Goal: Information Seeking & Learning: Learn about a topic

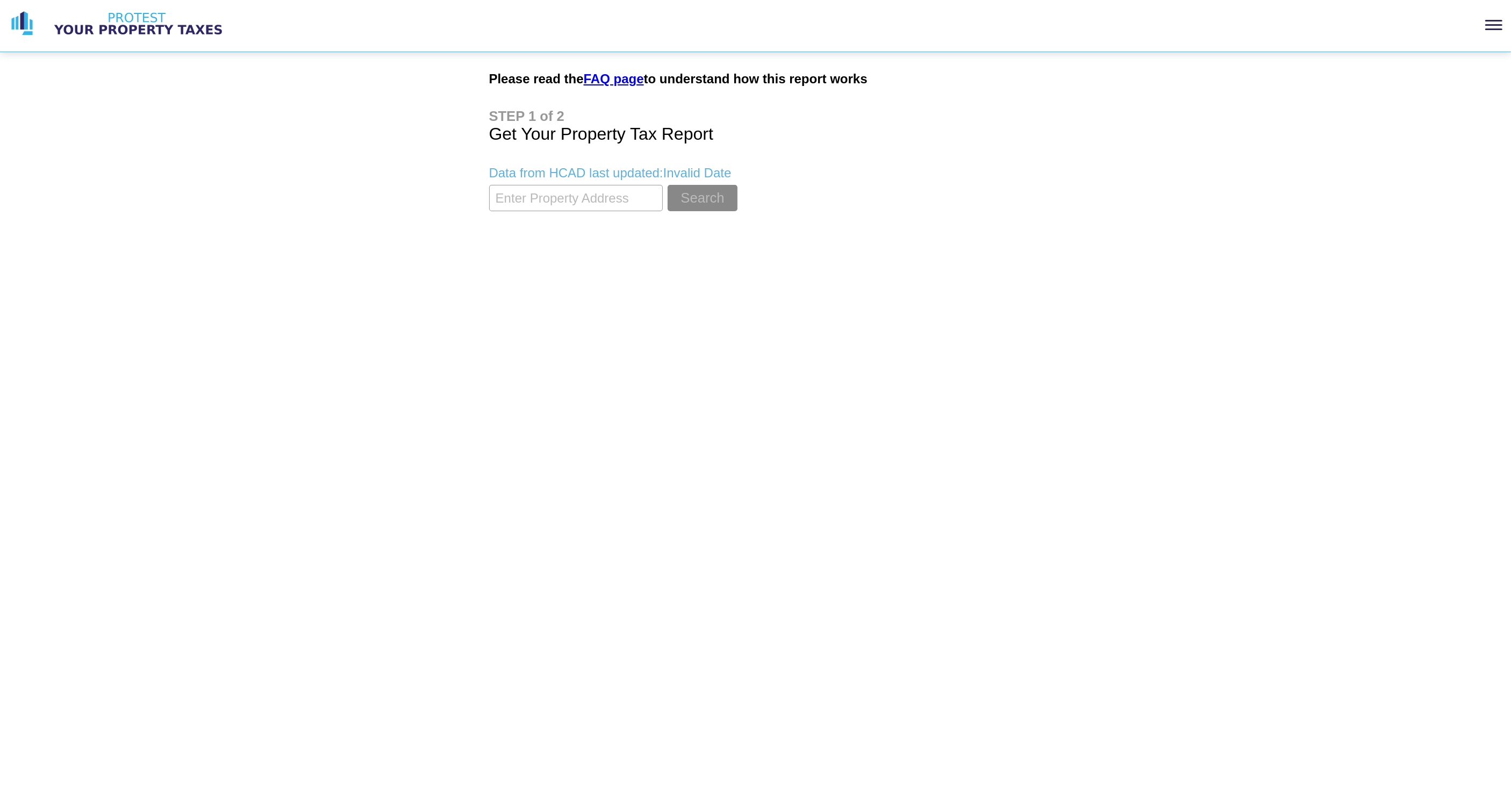
click at [1495, 24] on div at bounding box center [1493, 25] width 17 height 2
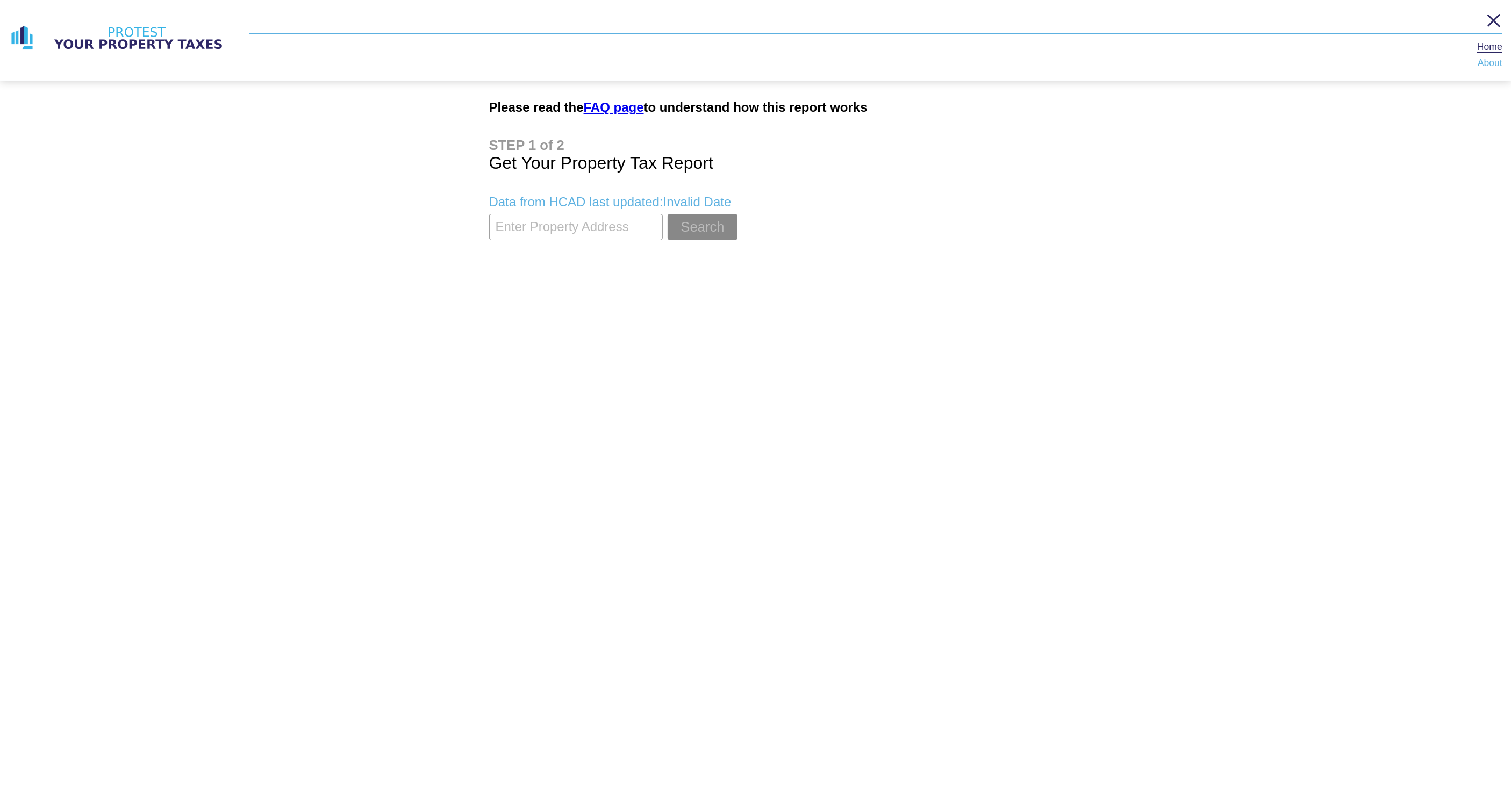
click at [1495, 24] on section at bounding box center [876, 27] width 1253 height 32
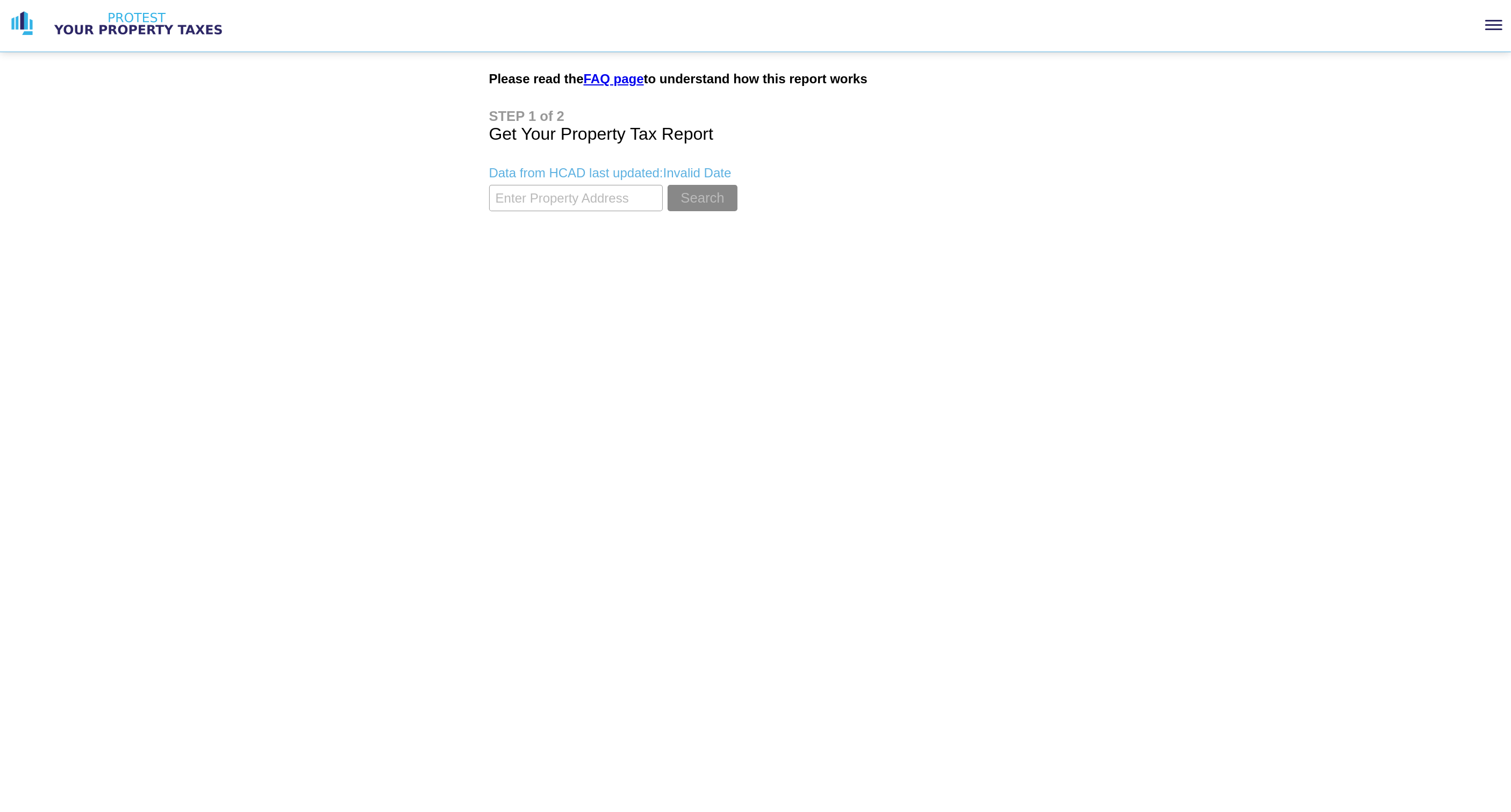
click at [1495, 23] on section at bounding box center [876, 25] width 1253 height 28
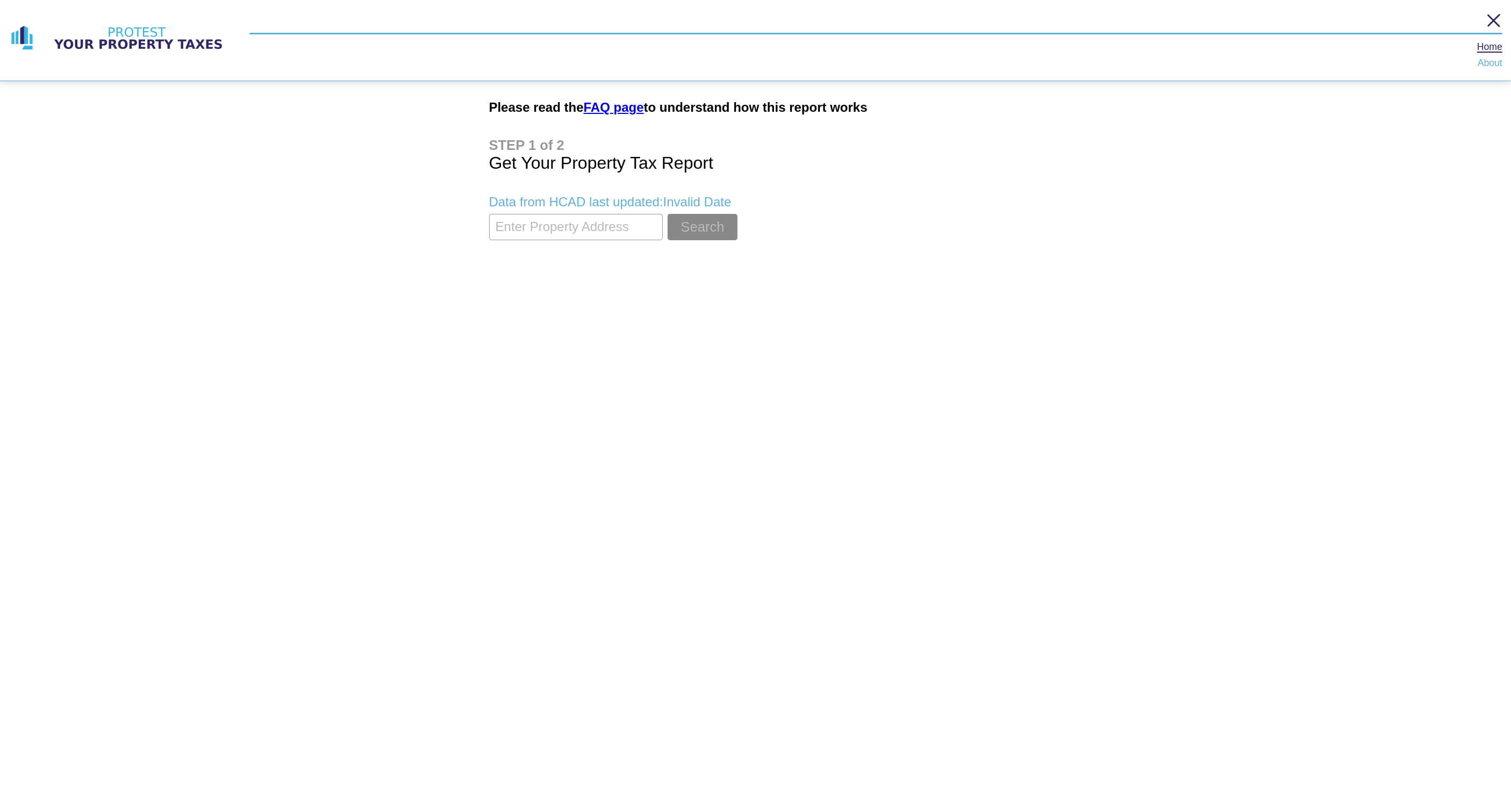
click at [1495, 22] on section at bounding box center [876, 27] width 1253 height 32
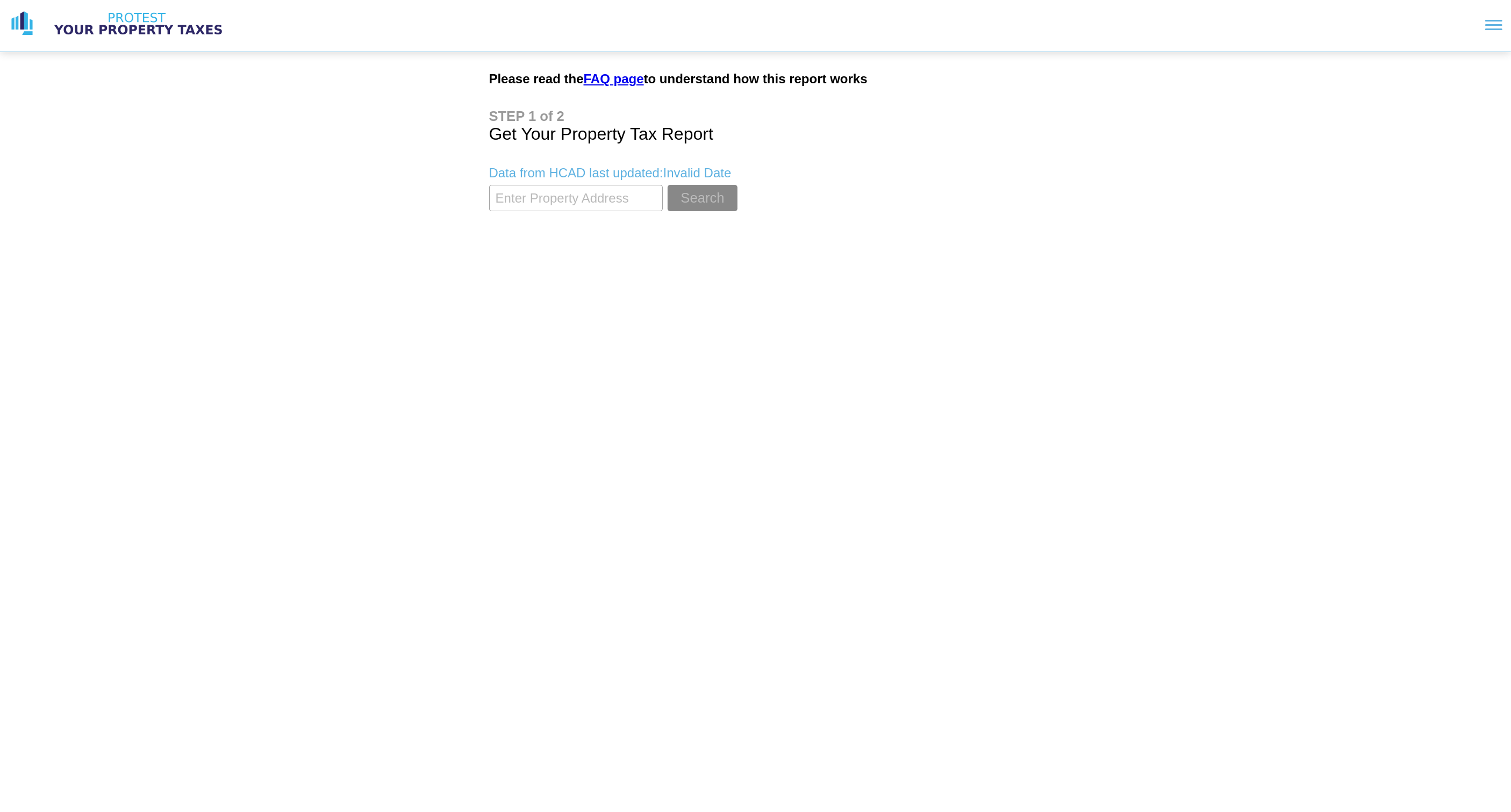
click at [607, 77] on link "FAQ page" at bounding box center [614, 79] width 60 height 15
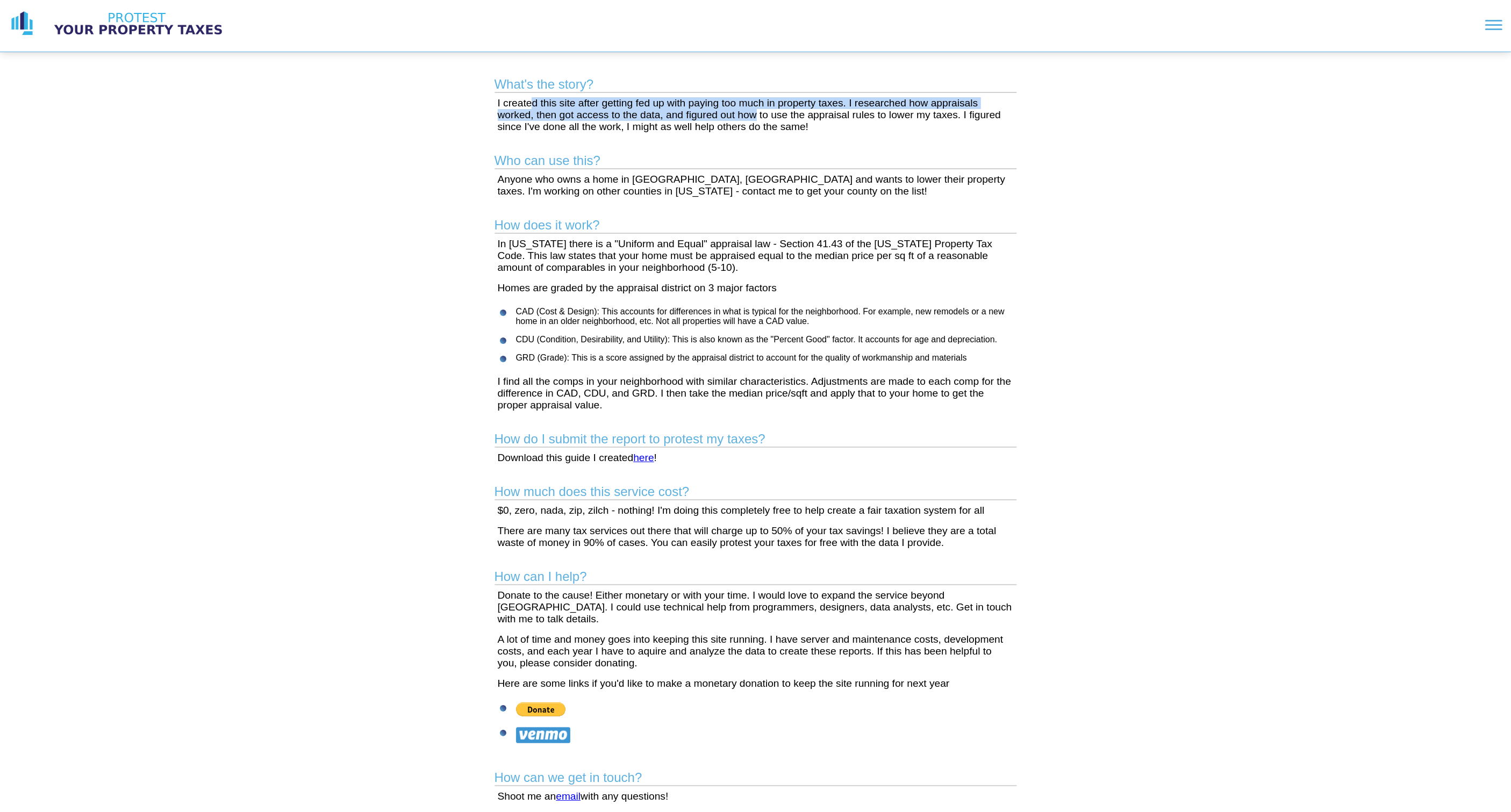
drag, startPoint x: 531, startPoint y: 107, endPoint x: 757, endPoint y: 116, distance: 226.2
click at [757, 115] on p "I created this site after getting fed up with paying too much in property taxes…" at bounding box center [756, 115] width 516 height 35
click at [751, 134] on main "What's the story? I created this site after getting fed up with paying too much…" at bounding box center [755, 466] width 550 height 827
drag, startPoint x: 766, startPoint y: 107, endPoint x: 883, endPoint y: 107, distance: 117.0
click at [877, 107] on p "I created this site after getting fed up with paying too much in property taxes…" at bounding box center [756, 115] width 516 height 35
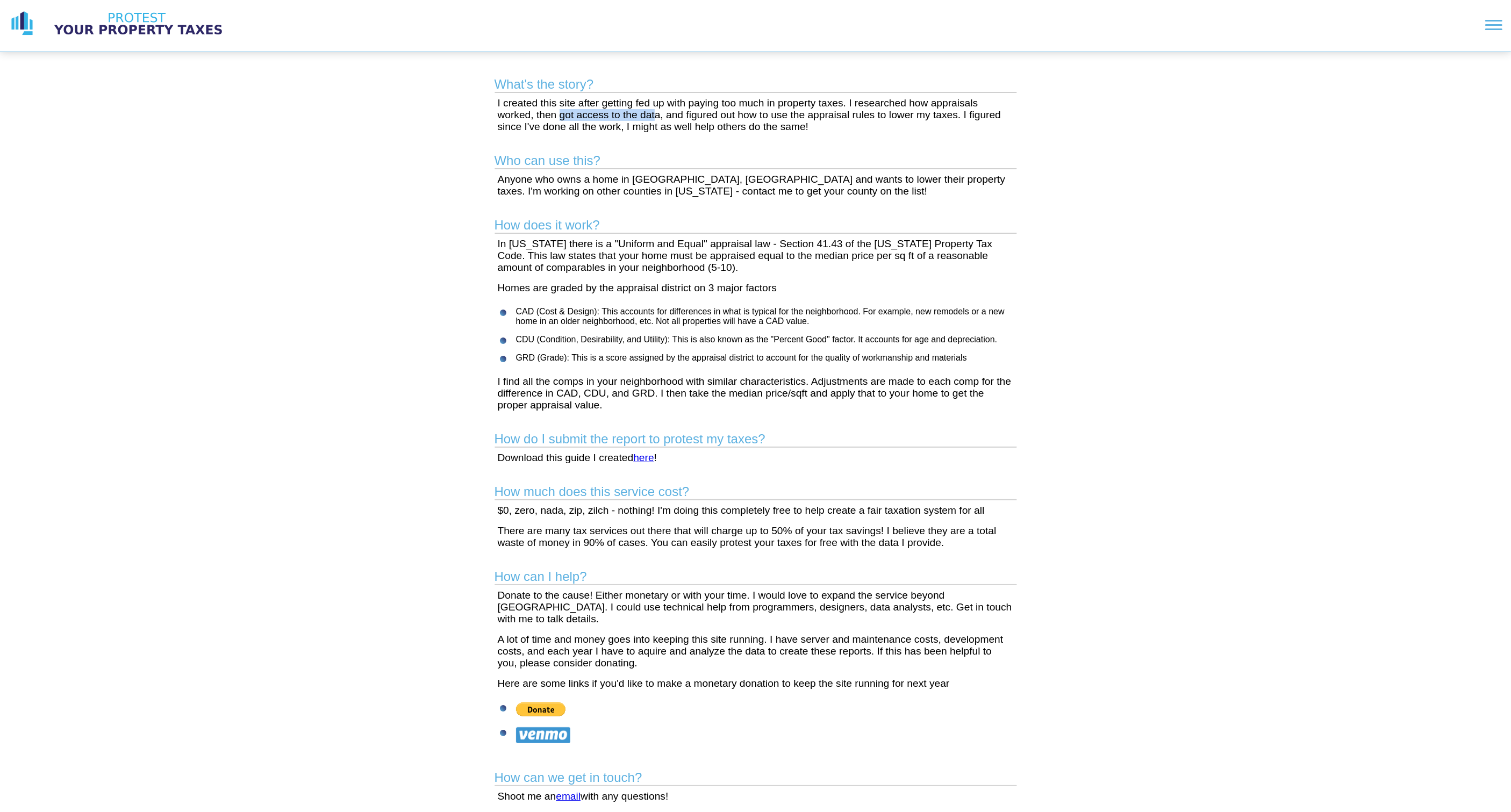
drag, startPoint x: 560, startPoint y: 114, endPoint x: 665, endPoint y: 114, distance: 105.0
click at [662, 114] on p "I created this site after getting fed up with paying too much in property taxes…" at bounding box center [756, 115] width 516 height 35
drag, startPoint x: 693, startPoint y: 115, endPoint x: 782, endPoint y: 115, distance: 89.0
click at [775, 115] on p "I created this site after getting fed up with paying too much in property taxes…" at bounding box center [756, 115] width 516 height 35
click at [884, 128] on p "I created this site after getting fed up with paying too much in property taxes…" at bounding box center [756, 115] width 516 height 35
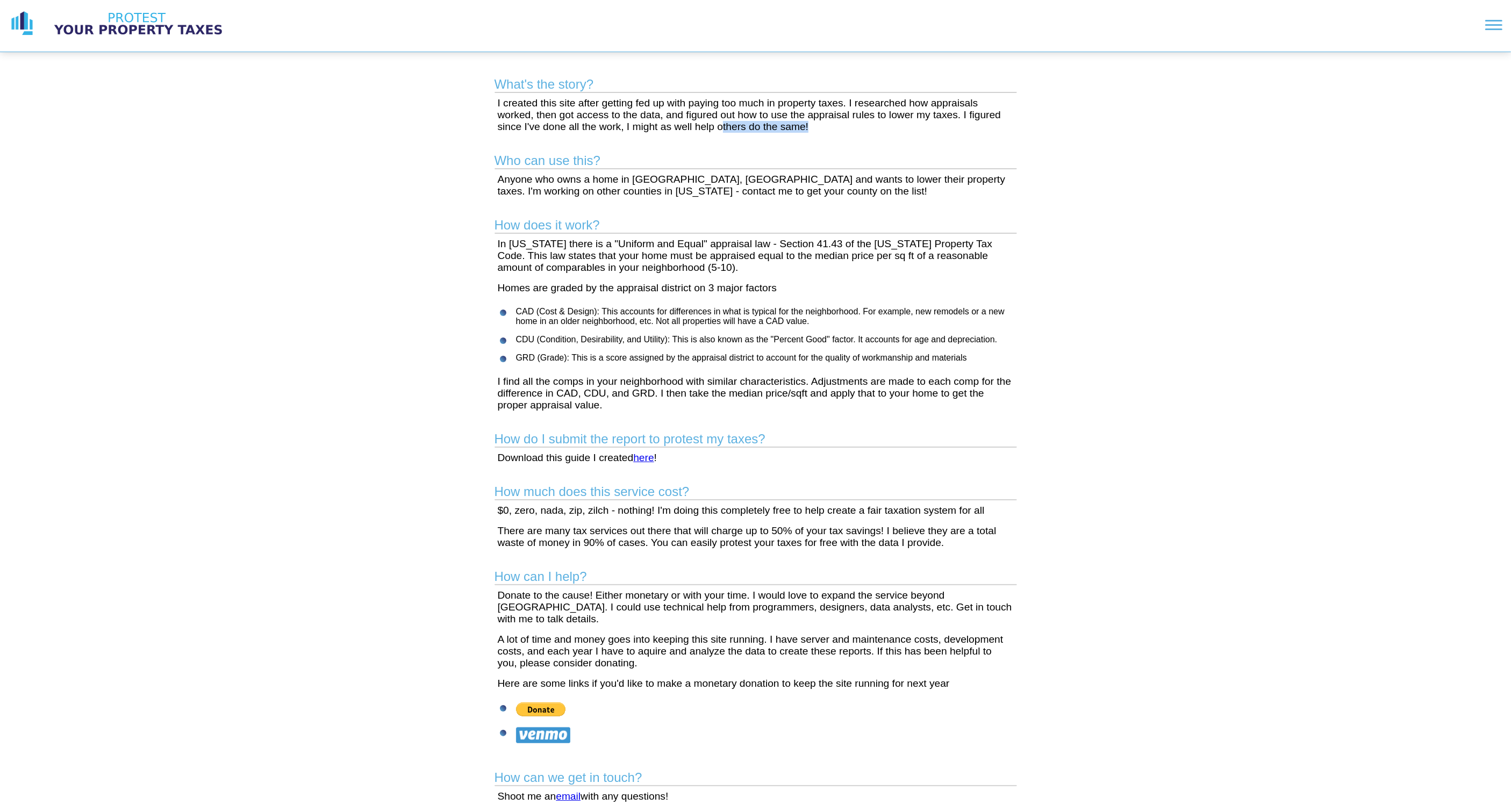
drag, startPoint x: 721, startPoint y: 123, endPoint x: 841, endPoint y: 123, distance: 120.0
click at [831, 123] on p "I created this site after getting fed up with paying too much in property taxes…" at bounding box center [756, 115] width 516 height 35
click at [853, 118] on p "I created this site after getting fed up with paying too much in property taxes…" at bounding box center [756, 115] width 516 height 35
drag, startPoint x: 684, startPoint y: 113, endPoint x: 961, endPoint y: 115, distance: 277.0
click at [961, 115] on p "I created this site after getting fed up with paying too much in property taxes…" at bounding box center [756, 115] width 516 height 35
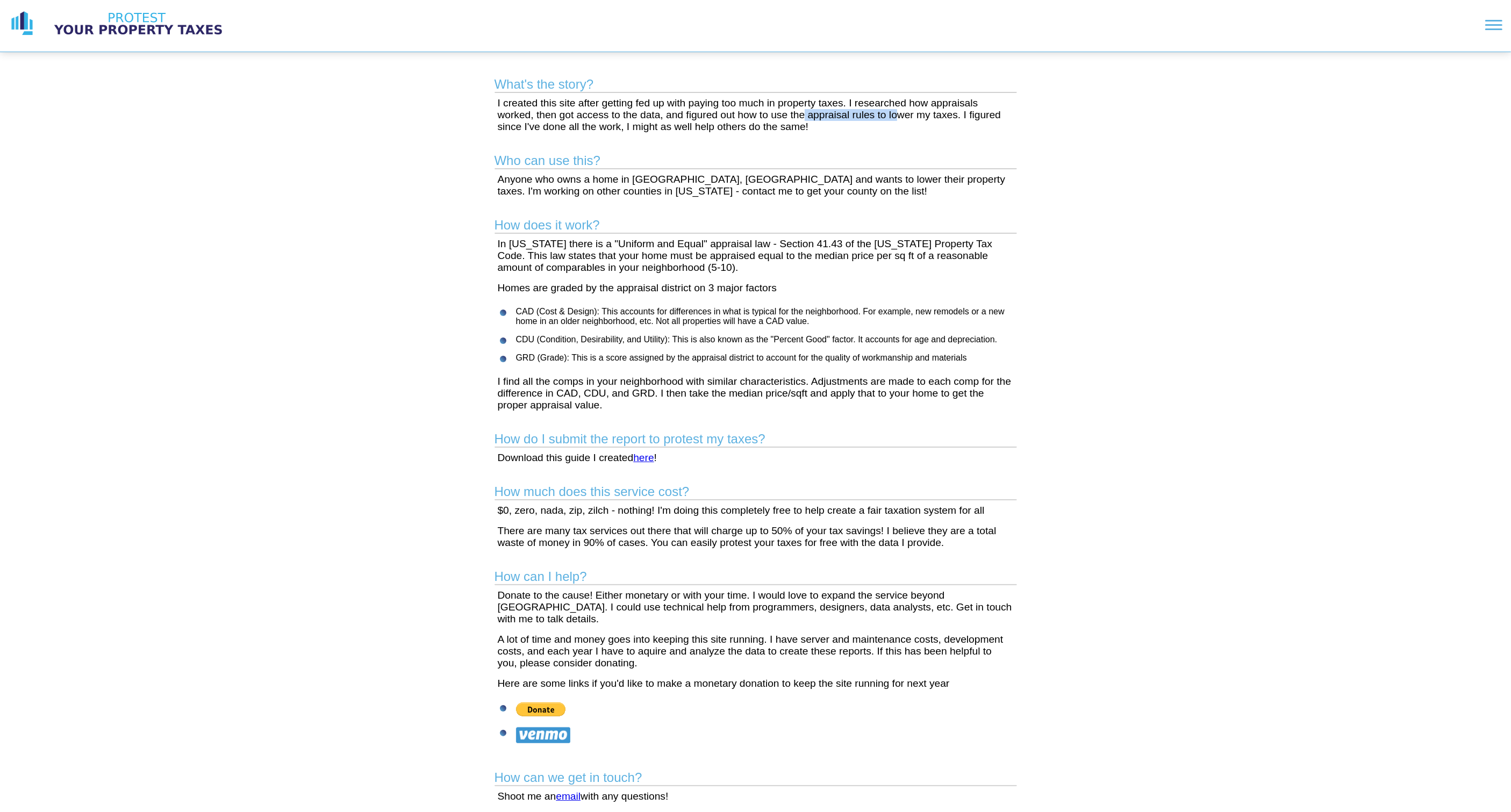
drag, startPoint x: 805, startPoint y: 118, endPoint x: 899, endPoint y: 118, distance: 94.0
click at [898, 118] on p "I created this site after getting fed up with paying too much in property taxes…" at bounding box center [756, 115] width 516 height 35
drag, startPoint x: 644, startPoint y: 130, endPoint x: 760, endPoint y: 130, distance: 116.0
click at [760, 130] on p "I created this site after getting fed up with paying too much in property taxes…" at bounding box center [756, 115] width 516 height 35
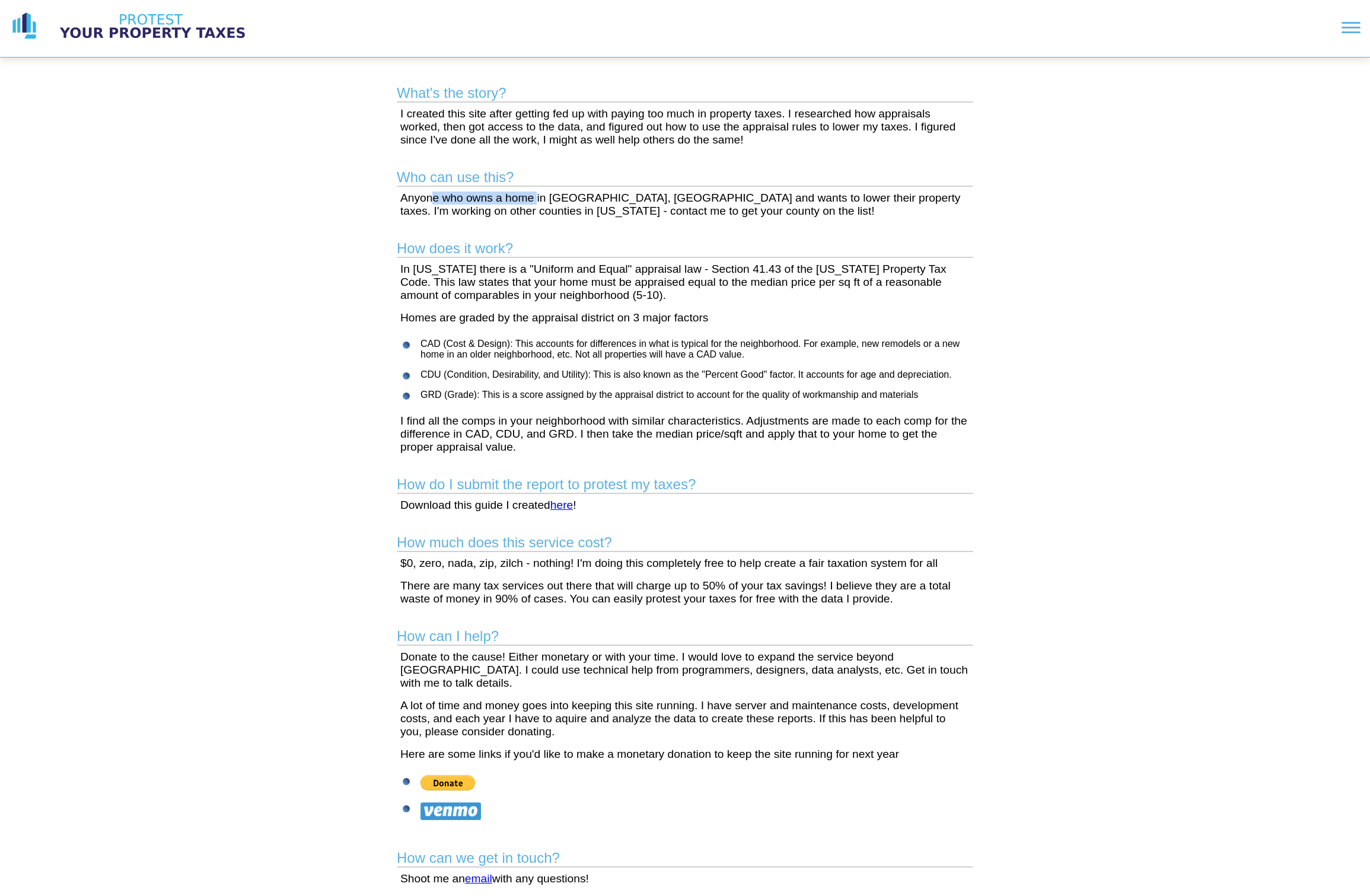
drag, startPoint x: 430, startPoint y: 198, endPoint x: 550, endPoint y: 202, distance: 120.1
click at [546, 202] on p "Anyone who owns a home in [GEOGRAPHIC_DATA], [GEOGRAPHIC_DATA] and wants to low…" at bounding box center [685, 204] width 569 height 26
click at [430, 279] on p "In [US_STATE] there is a "Uniform and Equal" appraisal law - Section 41.43 of t…" at bounding box center [685, 282] width 569 height 39
drag, startPoint x: 519, startPoint y: 269, endPoint x: 630, endPoint y: 276, distance: 111.2
click at [630, 276] on p "In [US_STATE] there is a "Uniform and Equal" appraisal law - Section 41.43 of t…" at bounding box center [685, 282] width 569 height 39
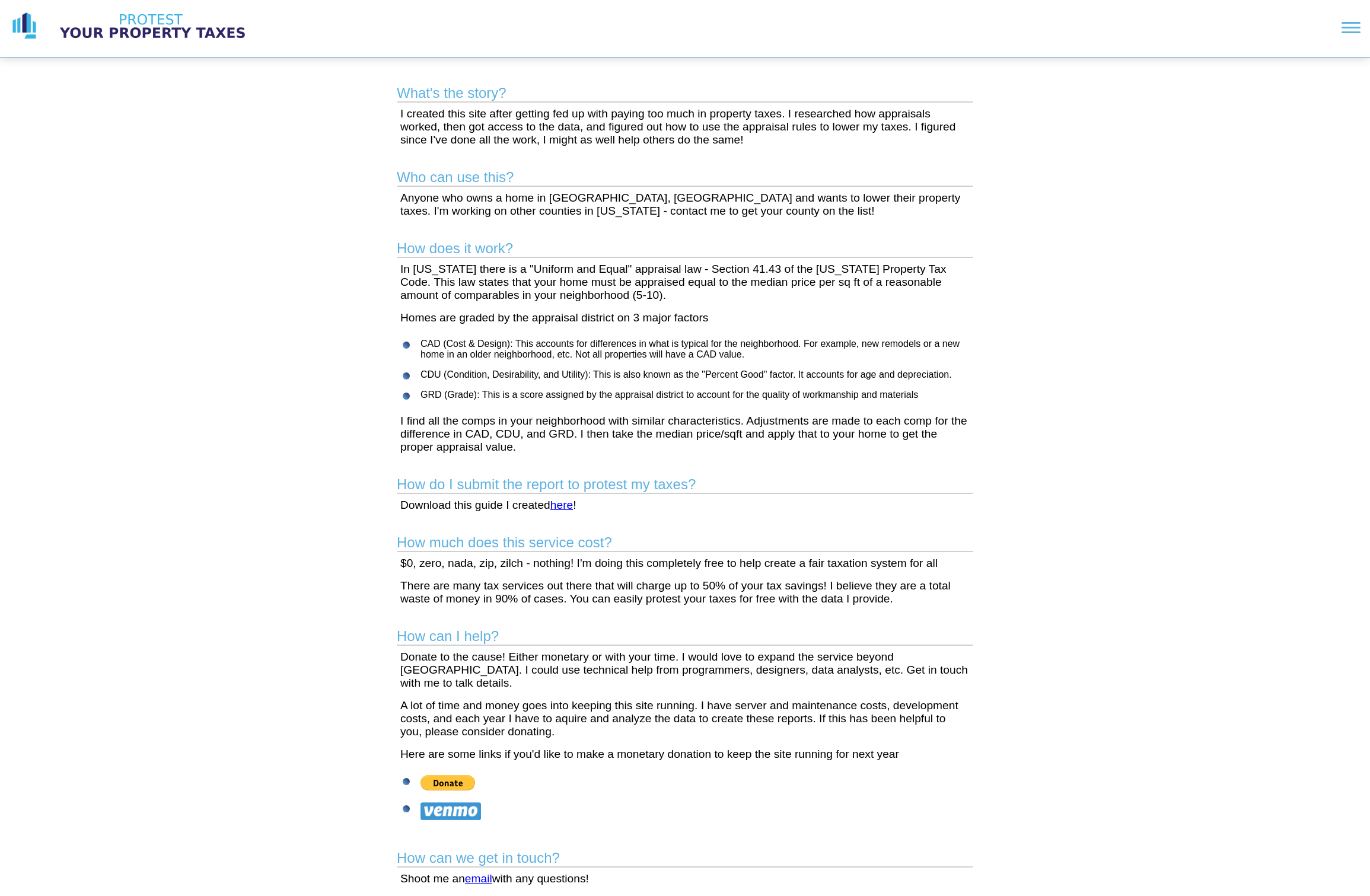
click at [679, 280] on p "In [US_STATE] there is a "Uniform and Equal" appraisal law - Section 41.43 of t…" at bounding box center [685, 282] width 569 height 39
drag, startPoint x: 677, startPoint y: 271, endPoint x: 752, endPoint y: 271, distance: 75.0
click at [755, 271] on p "In [US_STATE] there is a "Uniform and Equal" appraisal law - Section 41.43 of t…" at bounding box center [685, 282] width 569 height 39
drag, startPoint x: 676, startPoint y: 267, endPoint x: 909, endPoint y: 273, distance: 233.1
click at [909, 273] on p "In [US_STATE] there is a "Uniform and Equal" appraisal law - Section 41.43 of t…" at bounding box center [685, 282] width 569 height 39
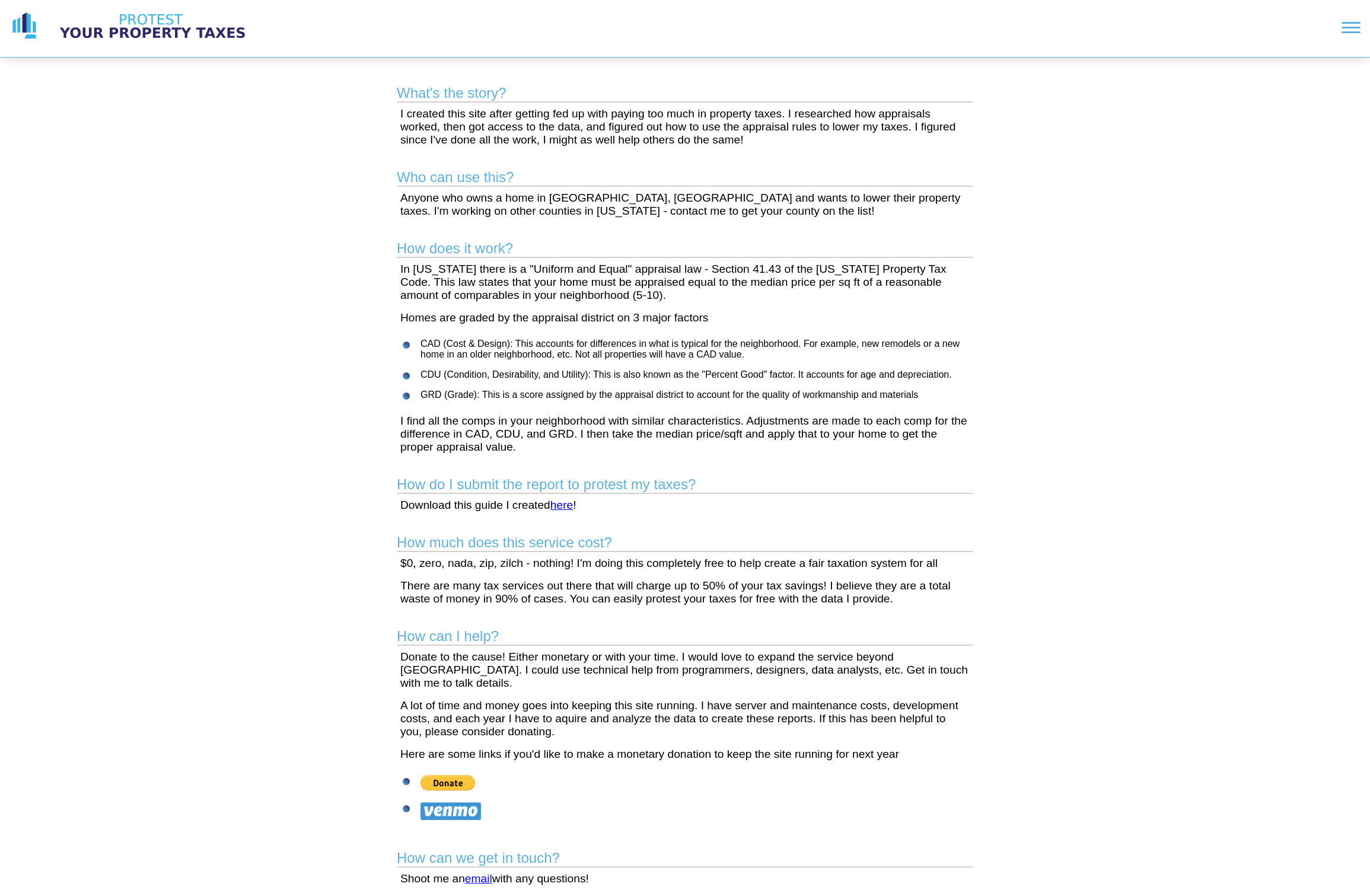
click at [740, 287] on p "In [US_STATE] there is a "Uniform and Equal" appraisal law - Section 41.43 of t…" at bounding box center [685, 282] width 569 height 39
drag, startPoint x: 716, startPoint y: 276, endPoint x: 913, endPoint y: 272, distance: 197.0
click at [913, 272] on p "In [US_STATE] there is a "Uniform and Equal" appraisal law - Section 41.43 of t…" at bounding box center [685, 282] width 569 height 39
